Goal: Information Seeking & Learning: Learn about a topic

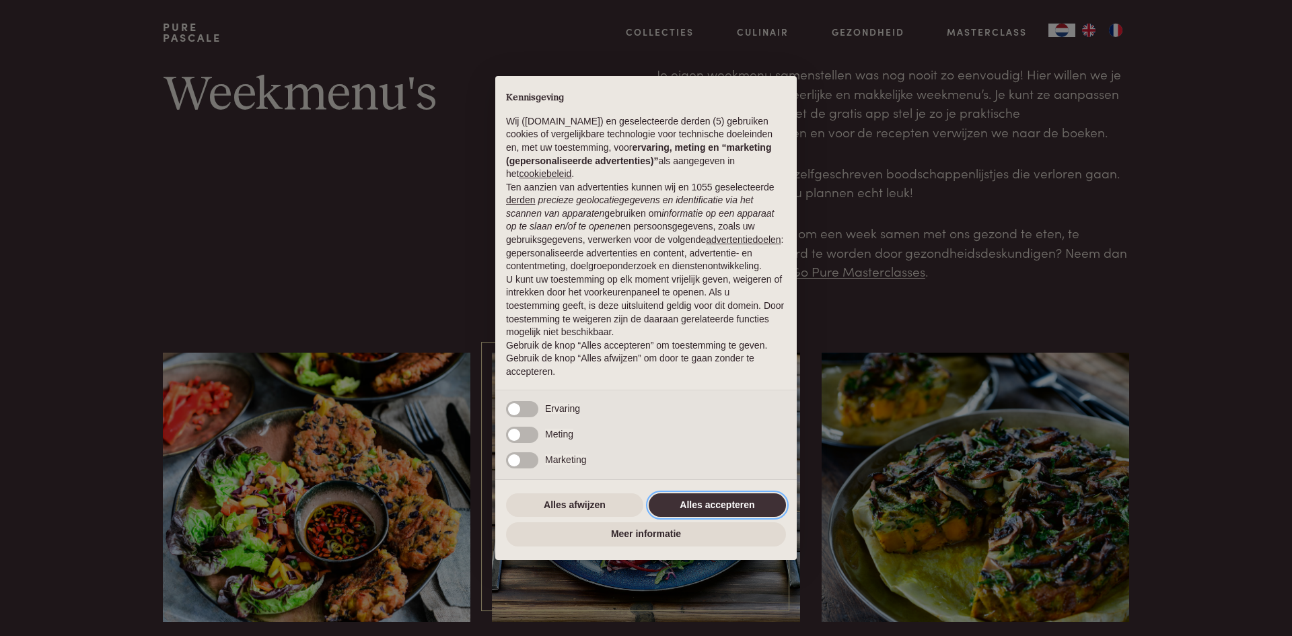
click at [721, 501] on button "Alles accepteren" at bounding box center [717, 505] width 137 height 24
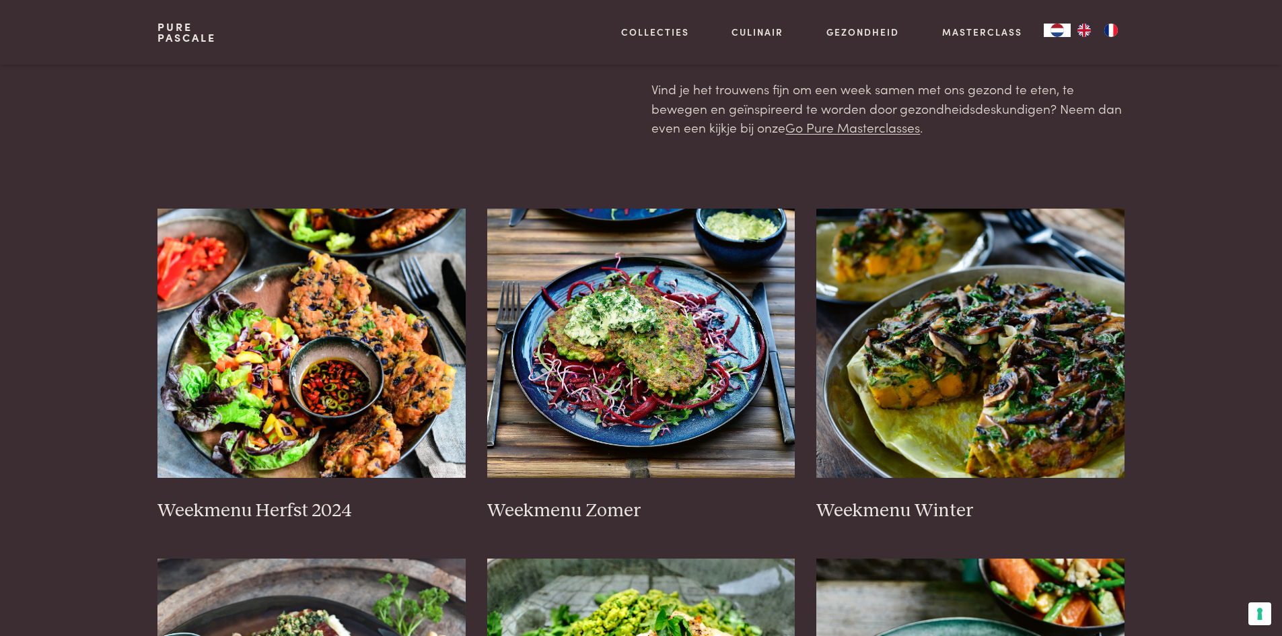
scroll to position [202, 0]
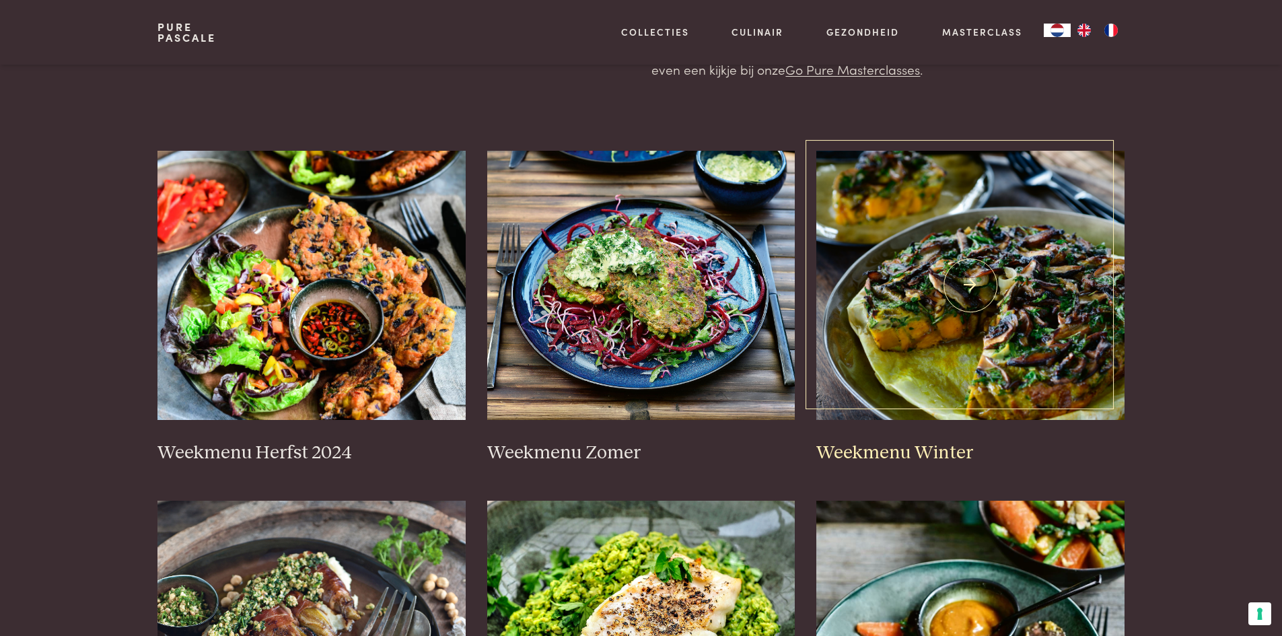
click at [1009, 321] on img at bounding box center [971, 285] width 308 height 269
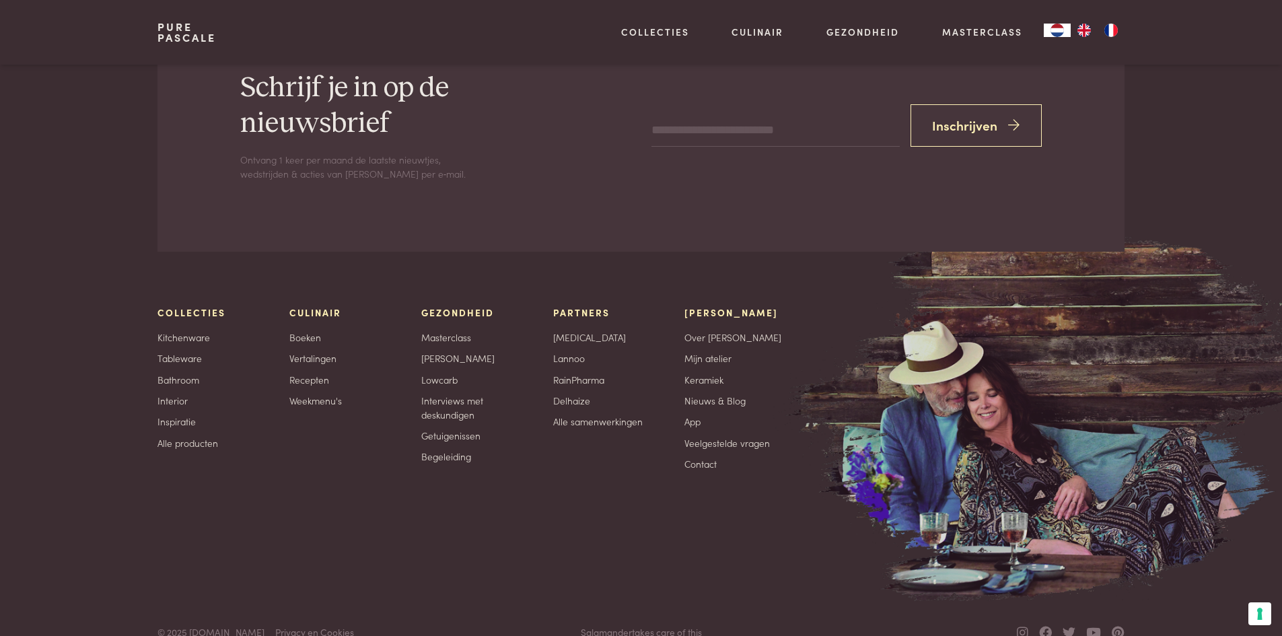
scroll to position [5438, 0]
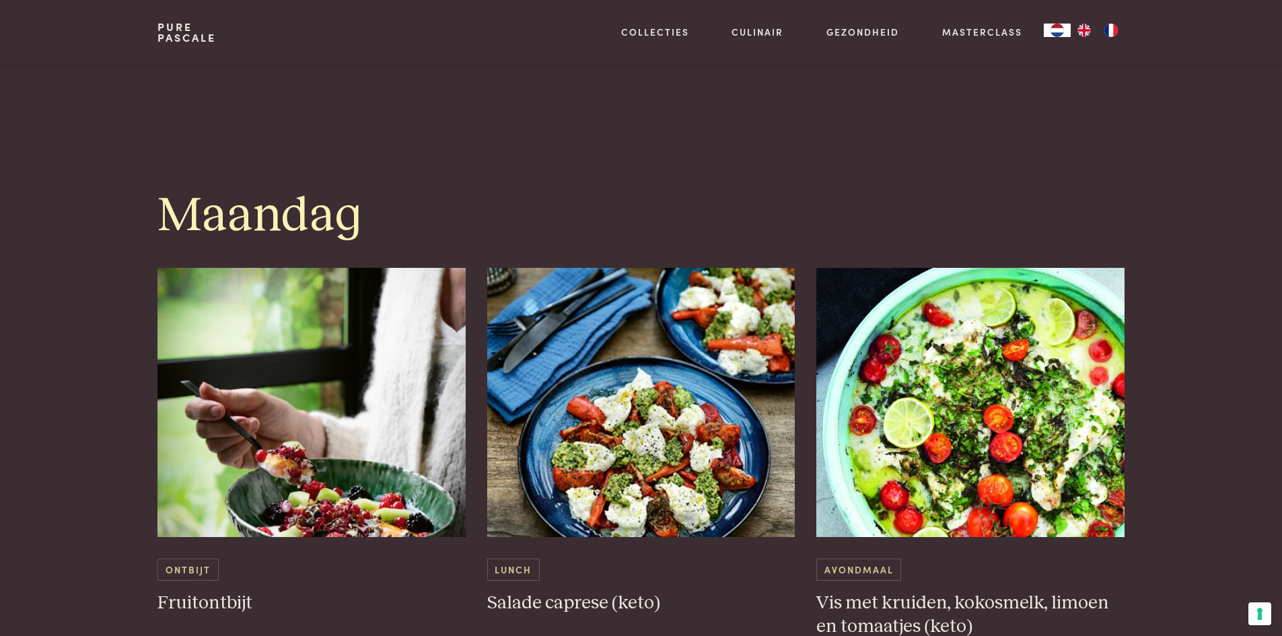
scroll to position [673, 0]
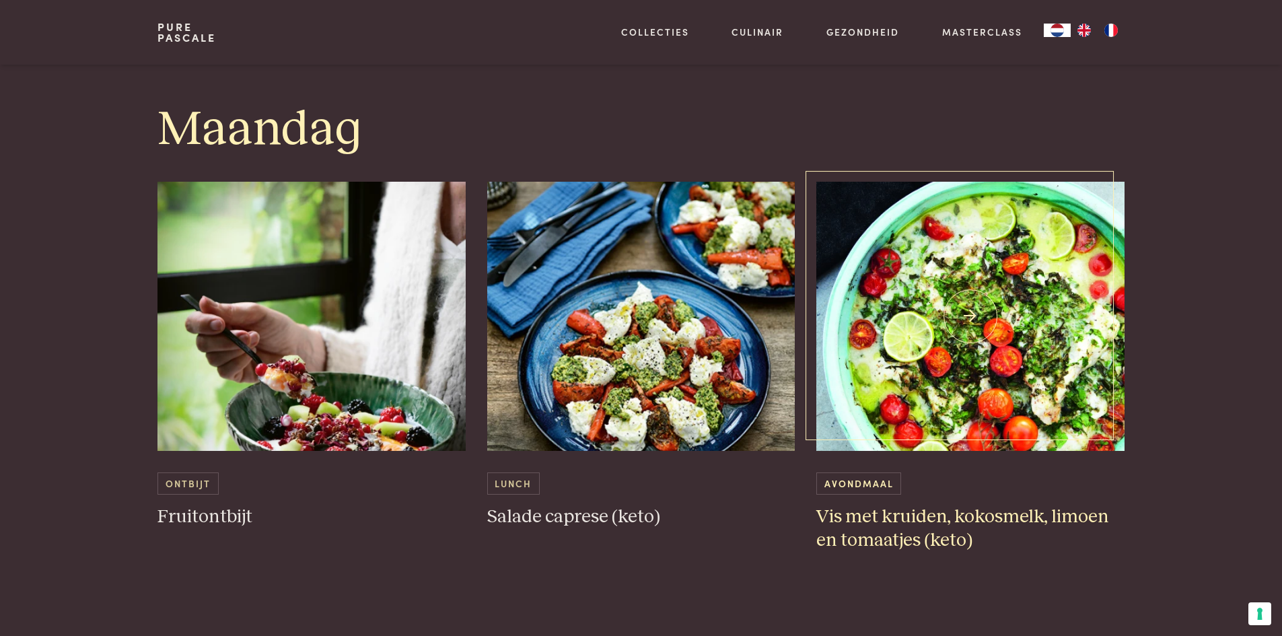
click at [1001, 390] on img at bounding box center [971, 316] width 308 height 269
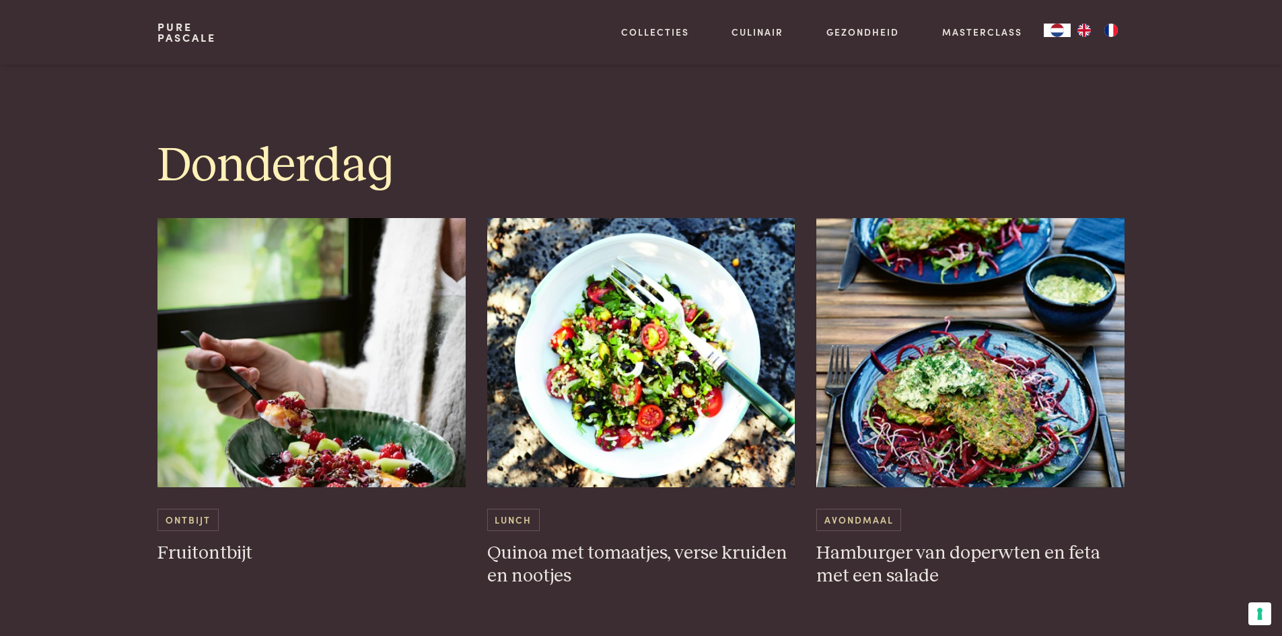
scroll to position [2289, 0]
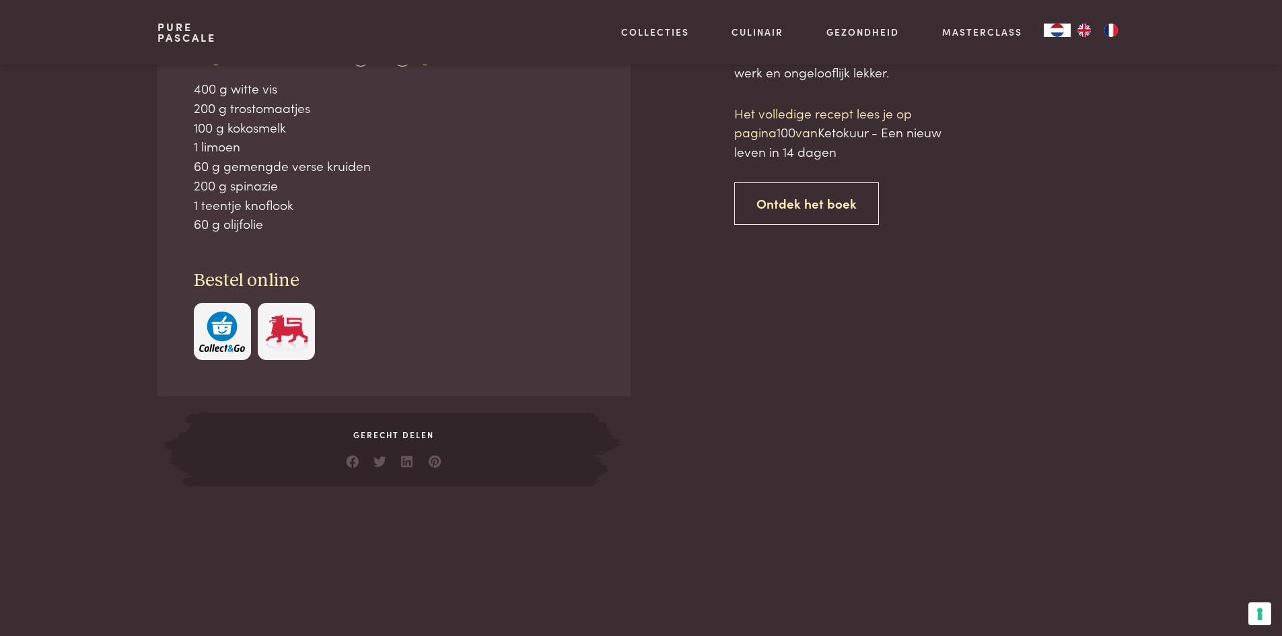
scroll to position [673, 0]
